Goal: Check status: Check status

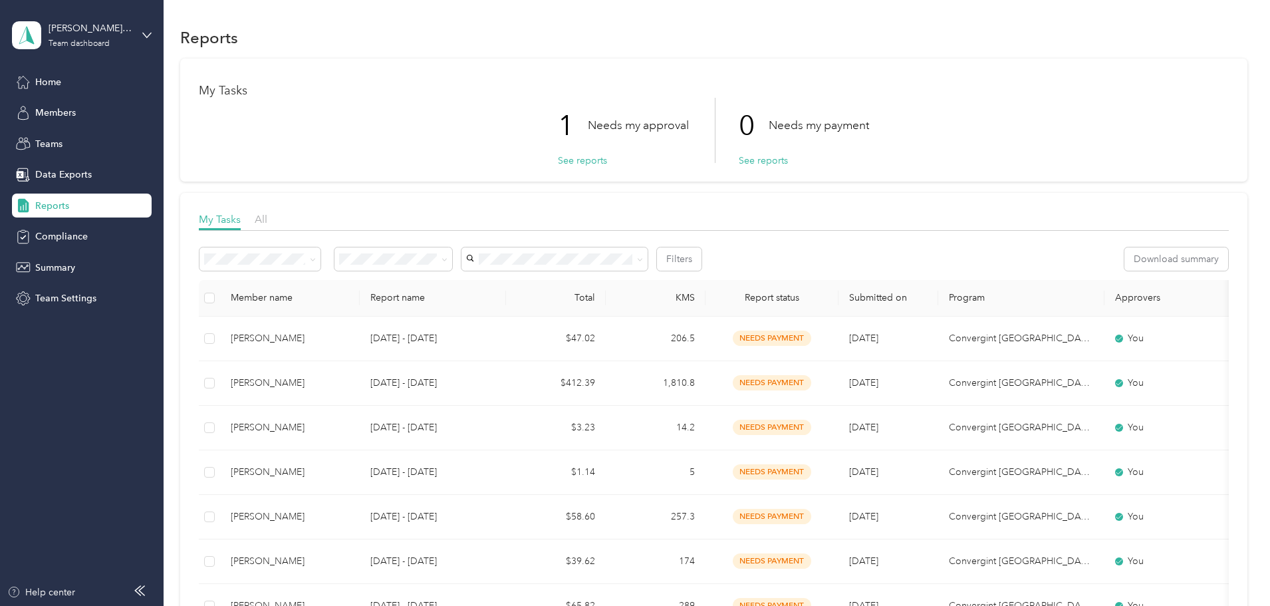
click at [70, 200] on div "Reports" at bounding box center [82, 206] width 140 height 24
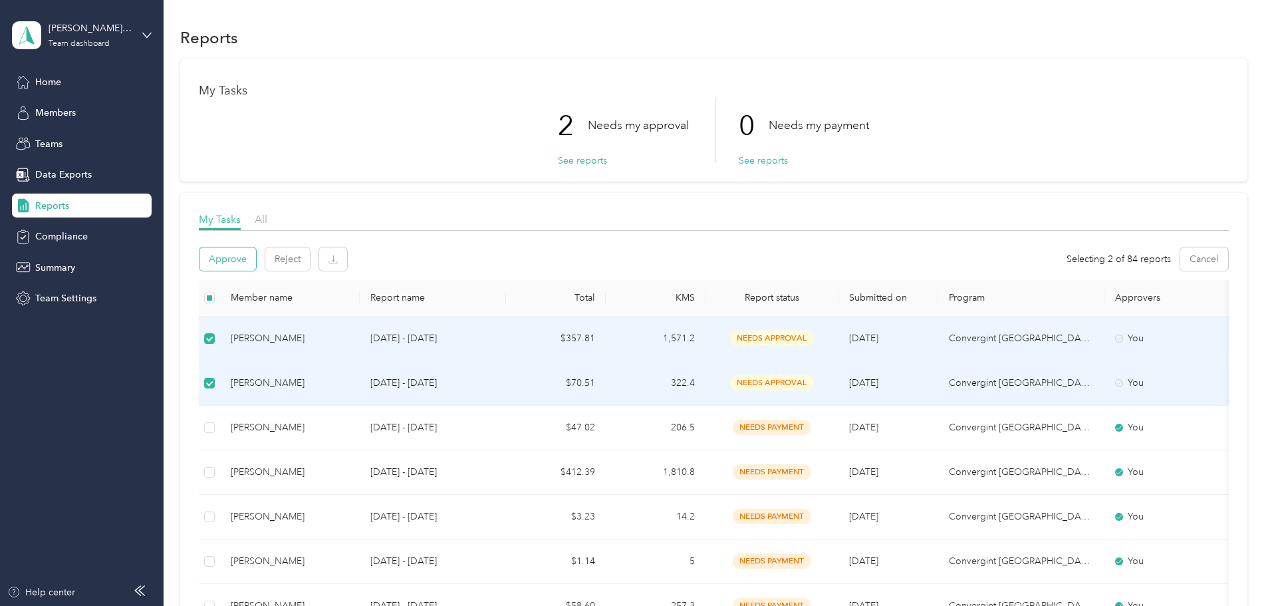
click at [256, 254] on button "Approve" at bounding box center [228, 258] width 57 height 23
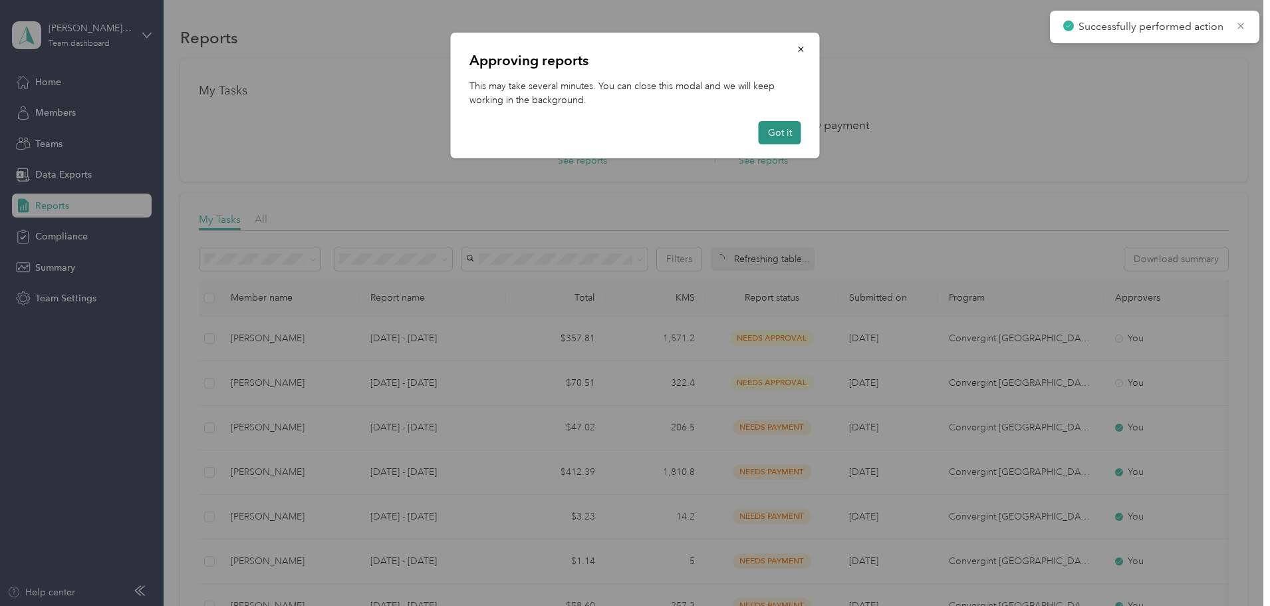
click at [788, 135] on button "Got it" at bounding box center [780, 132] width 43 height 23
